Goal: Information Seeking & Learning: Understand process/instructions

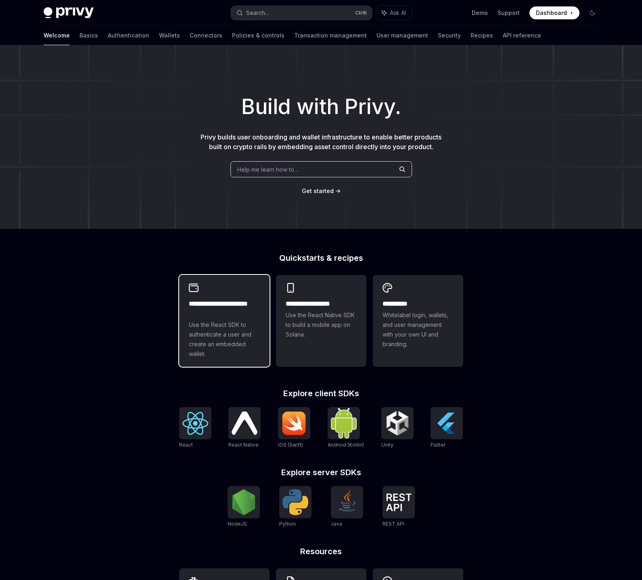
click at [226, 359] on span "Use the React SDK to authenticate a user and create an embedded wallet." at bounding box center [224, 339] width 71 height 39
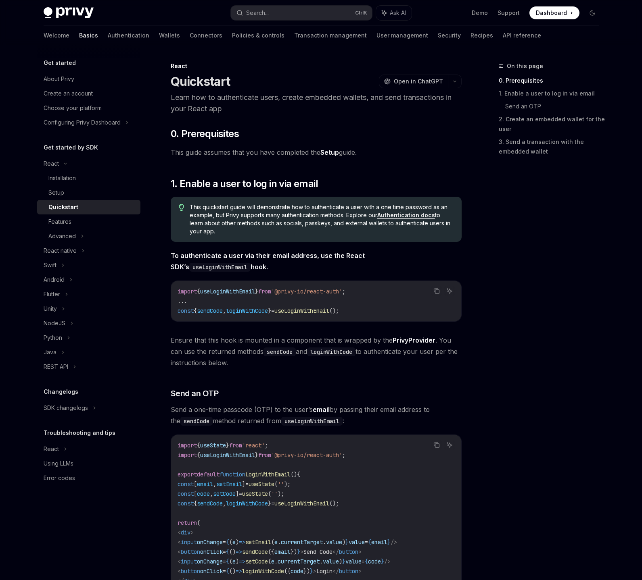
click at [399, 151] on span "This guide assumes that you have completed the Setup guide." at bounding box center [316, 152] width 291 height 11
click at [75, 182] on div "Installation" at bounding box center [61, 178] width 27 height 10
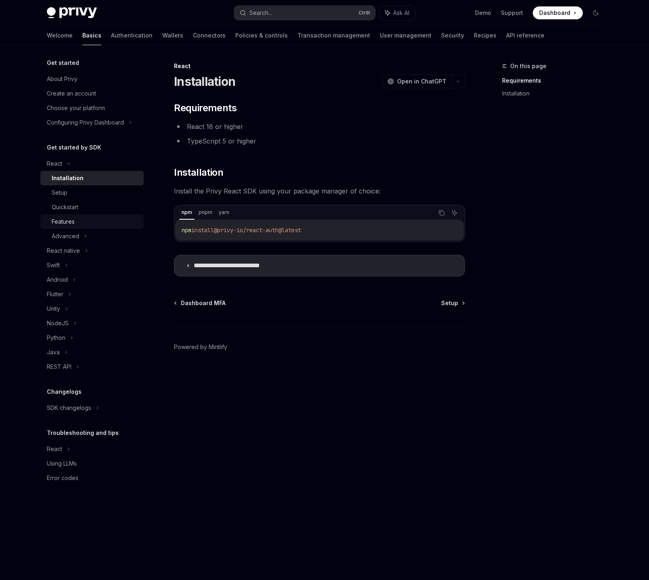
click at [81, 219] on div "Features" at bounding box center [95, 222] width 87 height 10
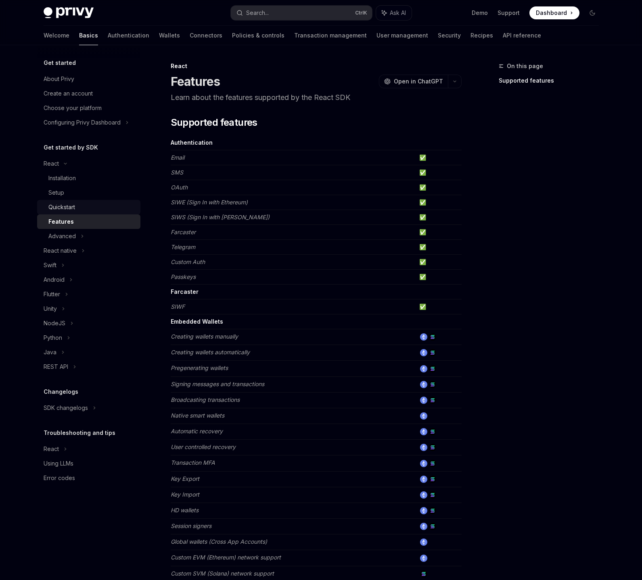
click at [81, 206] on div "Quickstart" at bounding box center [91, 208] width 87 height 10
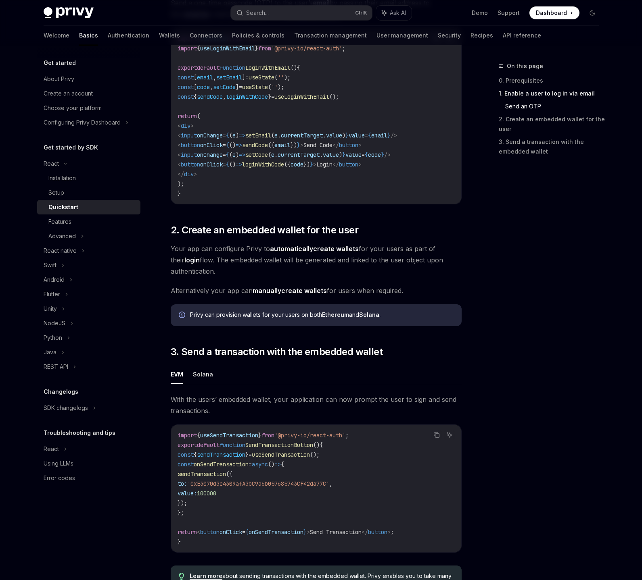
scroll to position [302, 0]
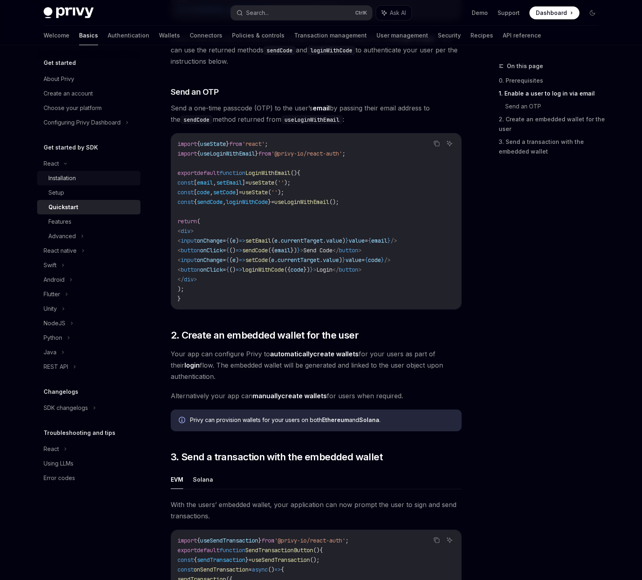
click at [67, 182] on div "Installation" at bounding box center [61, 178] width 27 height 10
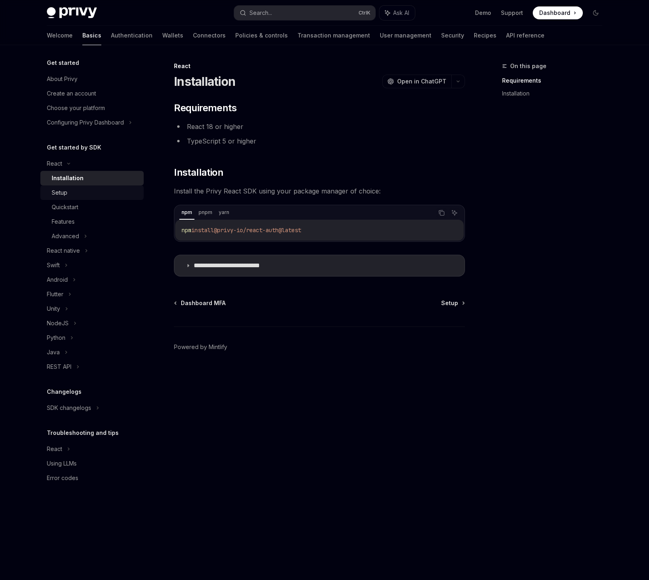
click at [65, 192] on div "Setup" at bounding box center [60, 193] width 16 height 10
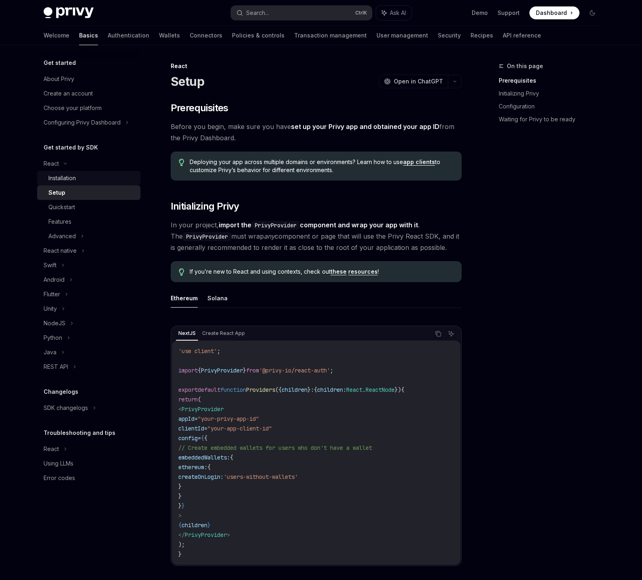
click at [69, 181] on div "Installation" at bounding box center [61, 178] width 27 height 10
type textarea "*"
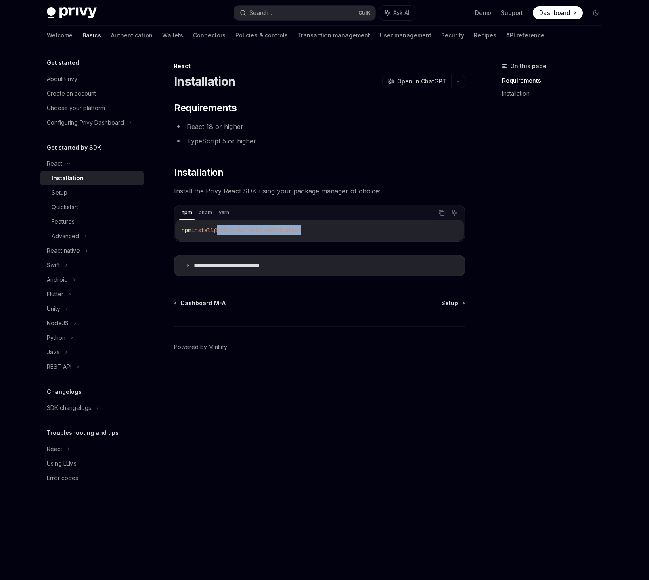
drag, startPoint x: 337, startPoint y: 227, endPoint x: 221, endPoint y: 236, distance: 116.5
click at [221, 236] on div "npm install @privy-io/react-auth@latest" at bounding box center [319, 230] width 288 height 21
copy span "@privy-io/react-auth@latest"
